Goal: Task Accomplishment & Management: Manage account settings

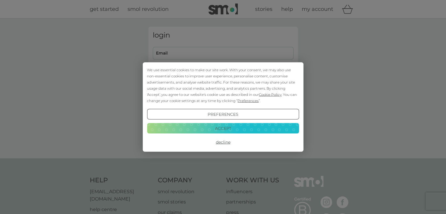
click at [234, 128] on button "Accept" at bounding box center [223, 128] width 152 height 11
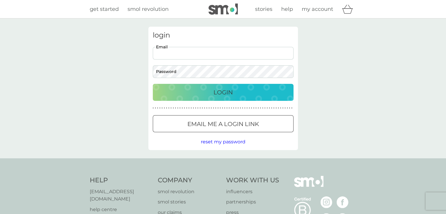
click at [204, 55] on input "Email" at bounding box center [223, 53] width 141 height 13
type input "jesscairns@btinternet.com"
click at [207, 90] on div "Login" at bounding box center [223, 92] width 129 height 9
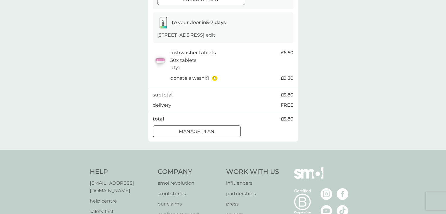
scroll to position [117, 0]
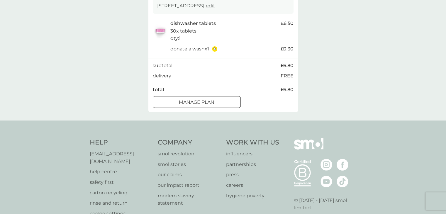
click at [211, 106] on p "Manage plan" at bounding box center [196, 103] width 35 height 8
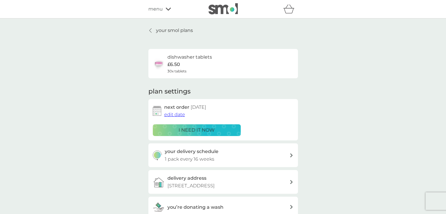
click at [177, 114] on span "edit date" at bounding box center [174, 115] width 21 height 6
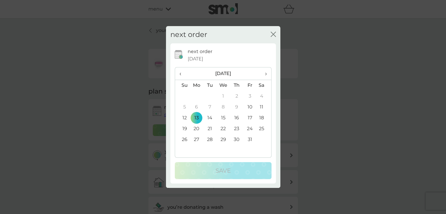
click at [196, 139] on td "27" at bounding box center [196, 139] width 13 height 11
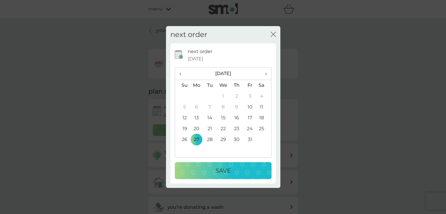
click at [237, 139] on td "30" at bounding box center [236, 139] width 13 height 11
click at [231, 170] on p "Save" at bounding box center [223, 170] width 15 height 9
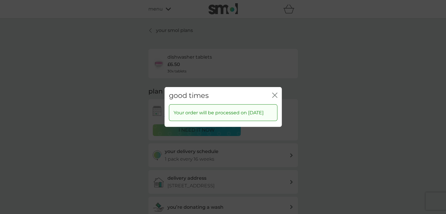
click at [273, 93] on icon "close" at bounding box center [274, 95] width 5 height 5
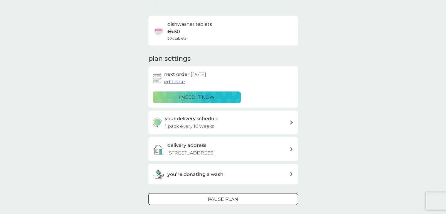
scroll to position [59, 0]
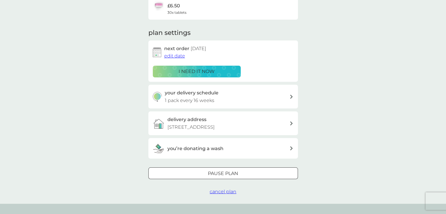
click at [291, 96] on icon at bounding box center [291, 97] width 3 height 4
select select "112"
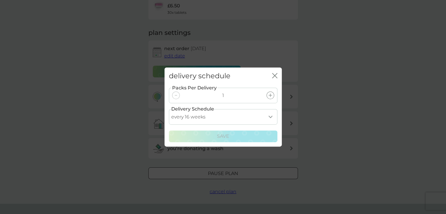
click at [270, 116] on select "every 1 week every 2 weeks every 3 weeks every 4 weeks every 5 weeks every 6 we…" at bounding box center [223, 117] width 109 height 16
click at [310, 106] on div "delivery schedule close Packs Per Delivery 1 Delivery Schedule every 1 week eve…" at bounding box center [223, 107] width 446 height 214
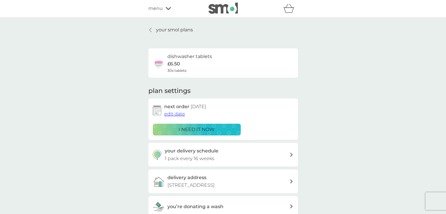
scroll to position [0, 0]
click at [167, 30] on p "your smol plans" at bounding box center [174, 31] width 37 height 8
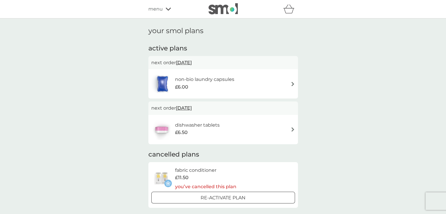
click at [291, 82] on img at bounding box center [293, 84] width 4 height 4
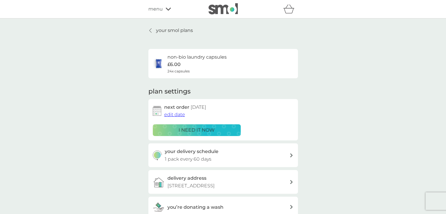
click at [174, 31] on p "your smol plans" at bounding box center [174, 31] width 37 height 8
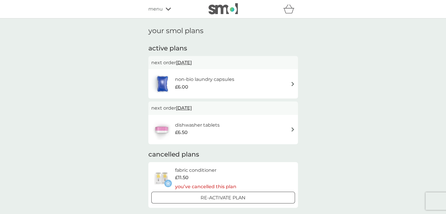
click at [174, 31] on h1 "your smol plans" at bounding box center [223, 31] width 150 height 9
click at [192, 63] on span "[DATE]" at bounding box center [184, 62] width 16 height 11
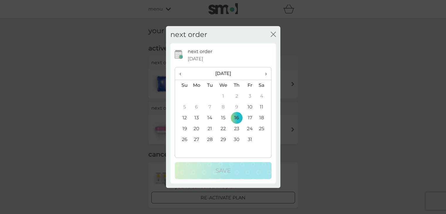
click at [272, 33] on icon "close" at bounding box center [273, 34] width 5 height 5
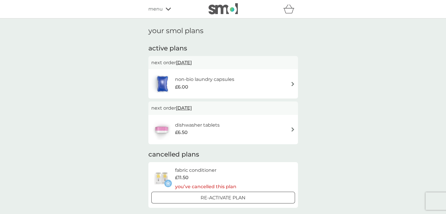
click at [292, 82] on img at bounding box center [293, 84] width 4 height 4
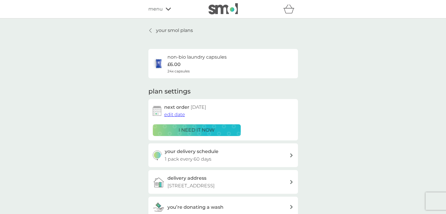
click at [291, 155] on icon at bounding box center [291, 155] width 3 height 4
select select "63"
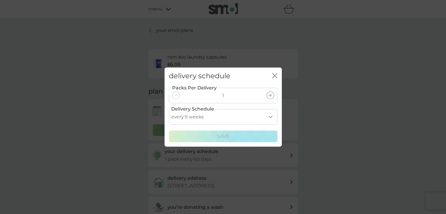
click at [270, 116] on select "every 1 week every 2 weeks every 3 weeks every 4 weeks every 5 weeks every 6 we…" at bounding box center [223, 117] width 109 height 16
click at [306, 113] on div "delivery schedule close Packs Per Delivery 1 Delivery Schedule every 1 week eve…" at bounding box center [223, 107] width 446 height 214
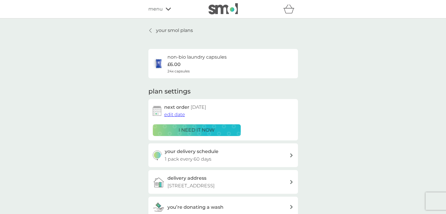
click at [168, 8] on icon at bounding box center [168, 9] width 5 height 4
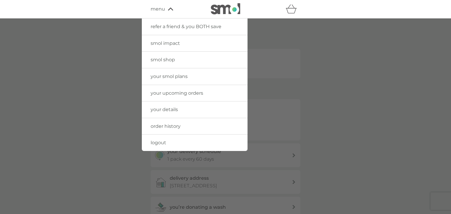
click at [164, 141] on span "logout" at bounding box center [158, 143] width 16 height 6
